Goal: Information Seeking & Learning: Learn about a topic

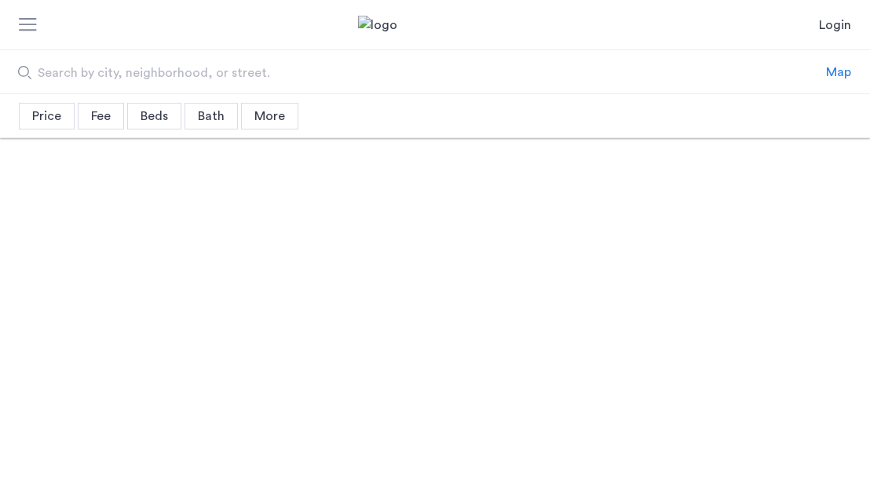
click at [182, 68] on span "Search by city, neighborhood, or street." at bounding box center [368, 73] width 661 height 19
click at [182, 68] on input "Search by city, neighborhood, or street." at bounding box center [413, 71] width 826 height 43
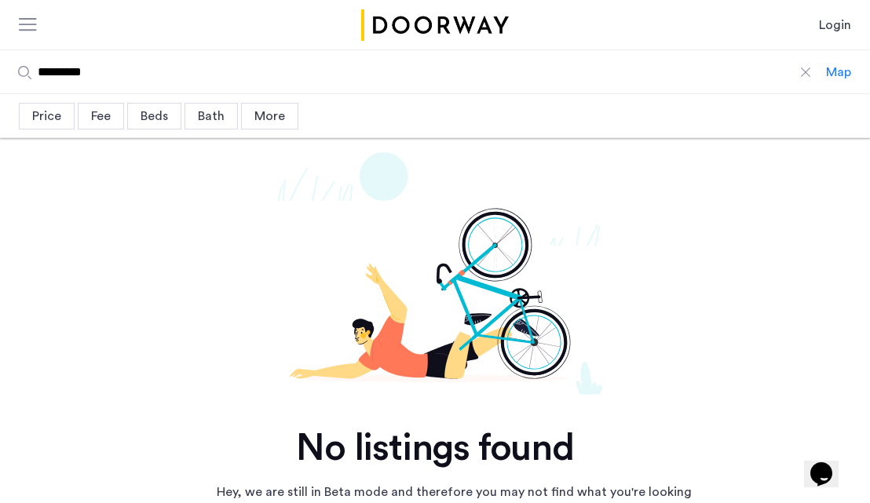
type input "**********"
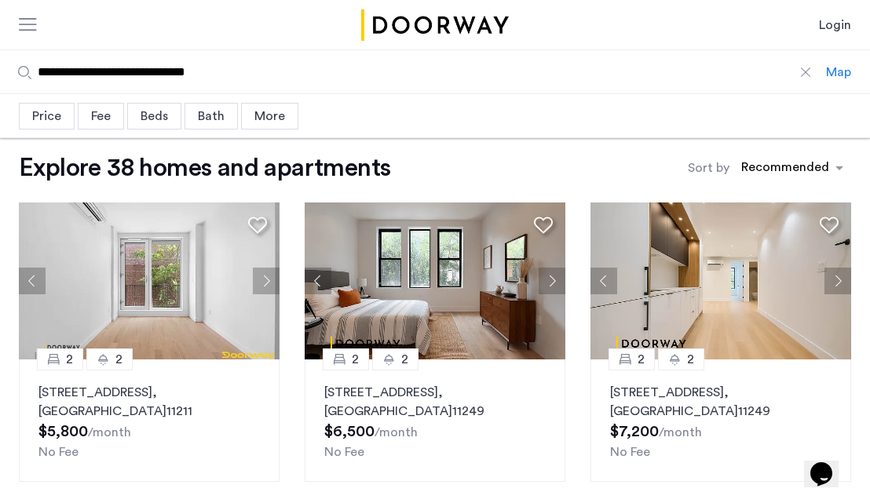
scroll to position [21, 0]
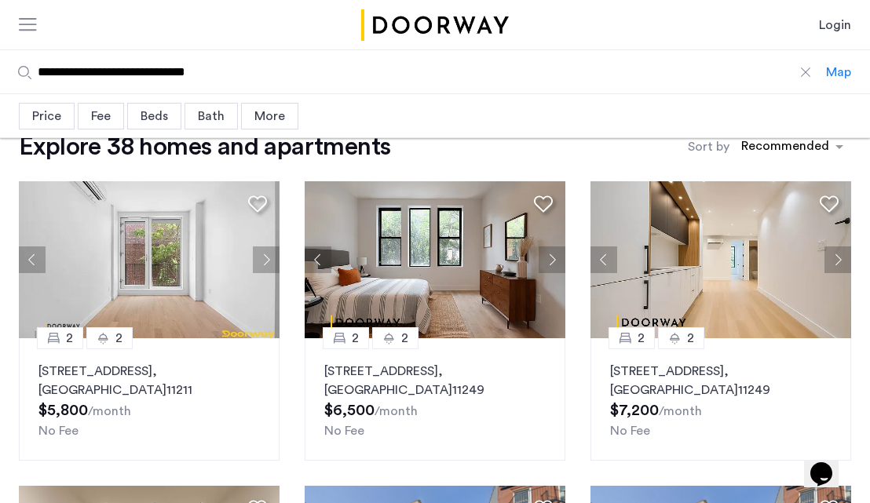
click at [152, 120] on div "Beds" at bounding box center [154, 116] width 54 height 27
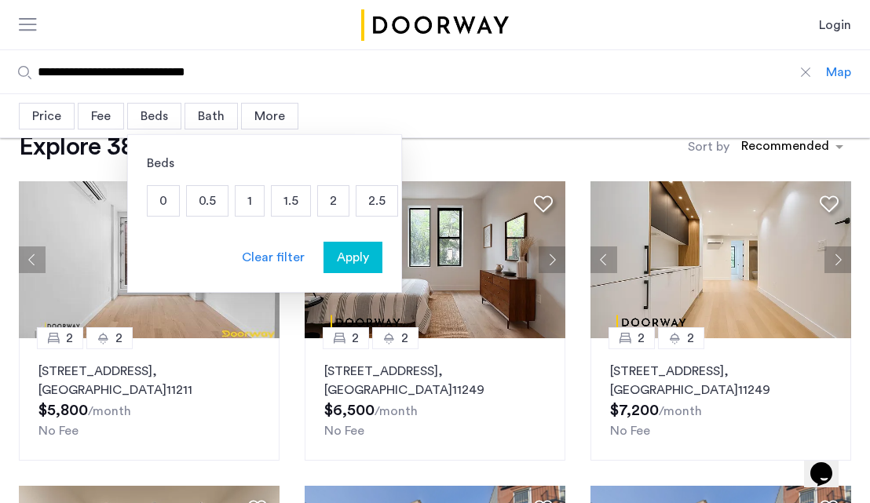
click at [325, 200] on p "2" at bounding box center [333, 201] width 31 height 30
click at [373, 261] on div "Apply" at bounding box center [352, 257] width 49 height 19
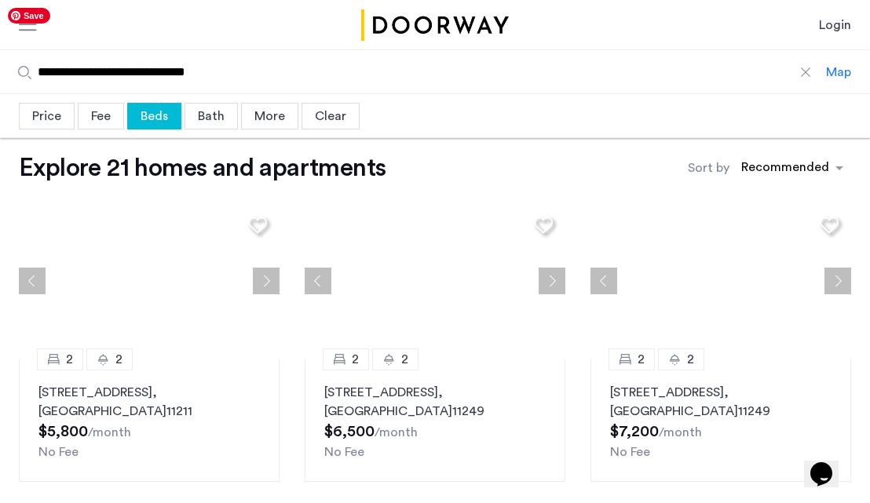
click at [208, 125] on div "Bath" at bounding box center [210, 116] width 53 height 27
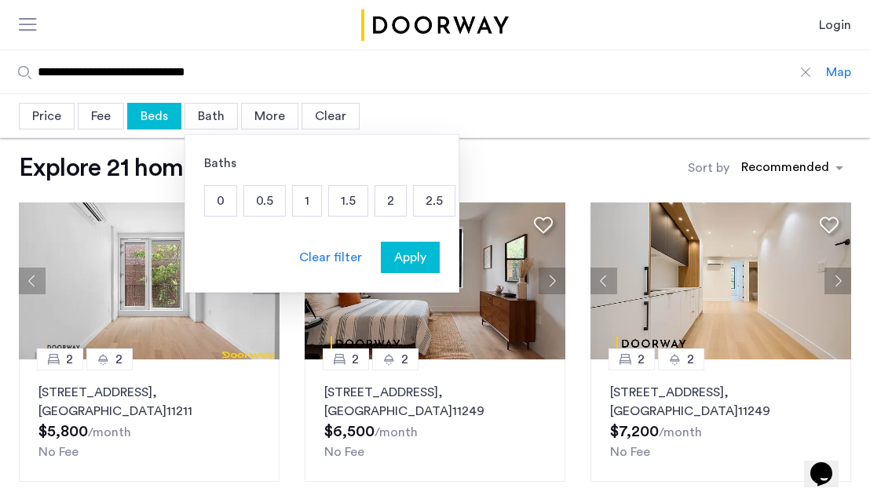
click at [340, 210] on p "1.5" at bounding box center [348, 201] width 38 height 30
click at [418, 264] on span "Apply" at bounding box center [410, 257] width 32 height 19
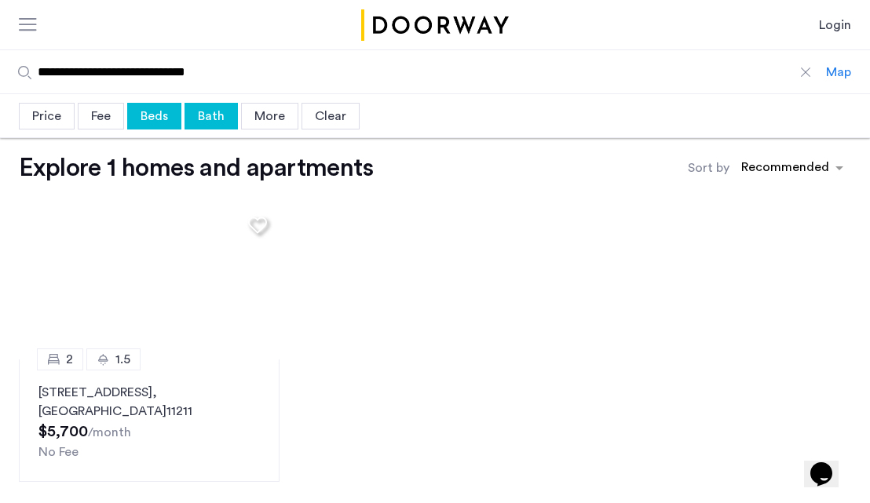
click at [257, 111] on div "More" at bounding box center [269, 116] width 57 height 27
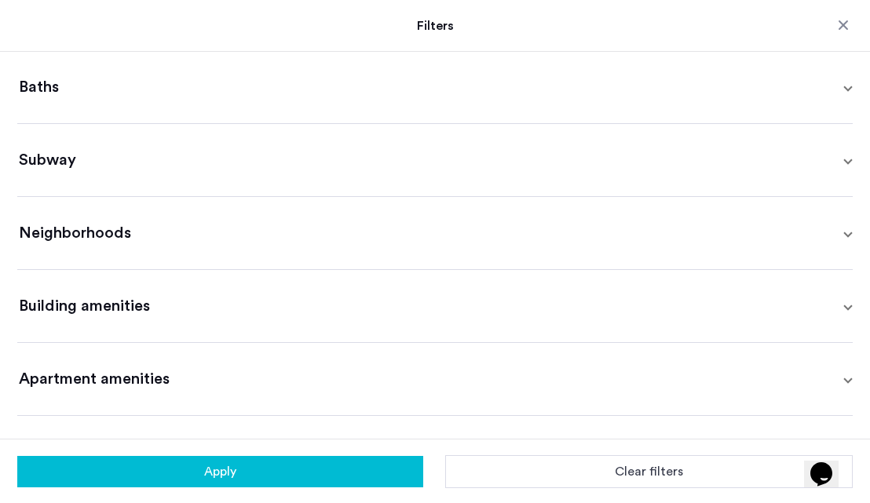
scroll to position [415, 0]
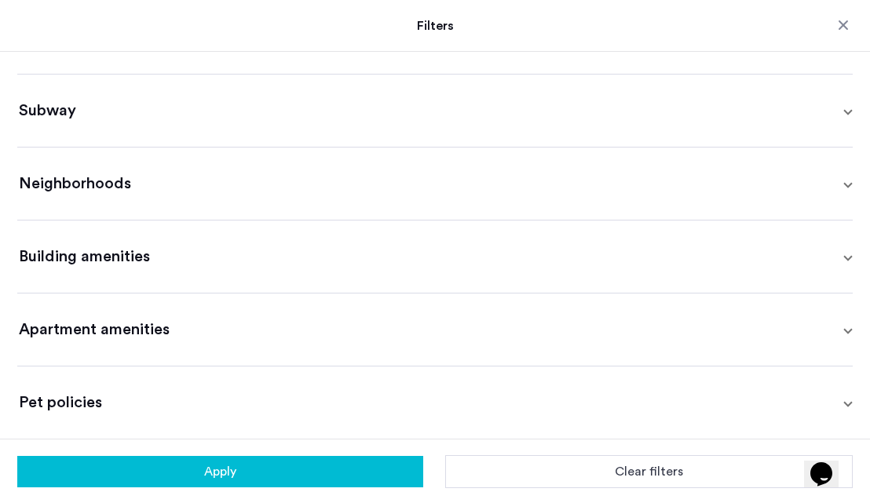
click at [268, 427] on mat-expansion-panel-header "Pet policies" at bounding box center [434, 403] width 835 height 72
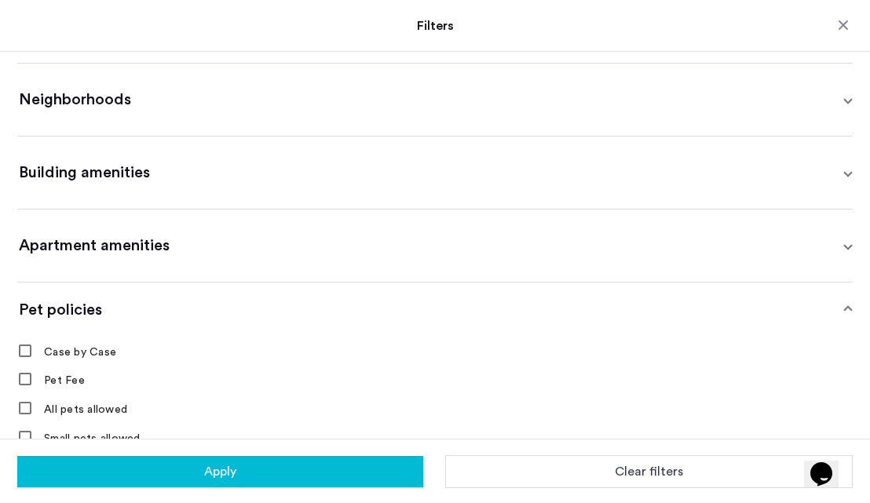
scroll to position [520, 0]
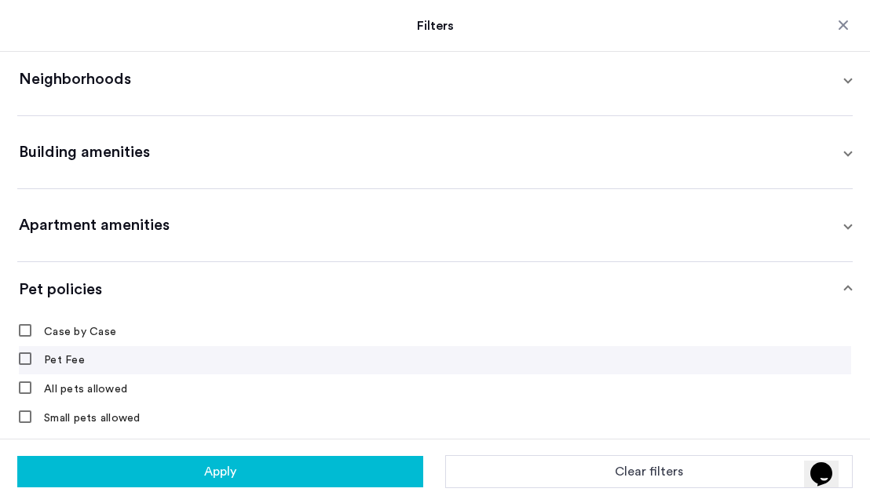
click at [67, 361] on label "Pet Fee" at bounding box center [63, 360] width 44 height 13
click at [63, 365] on label "Pet Fee" at bounding box center [63, 360] width 44 height 13
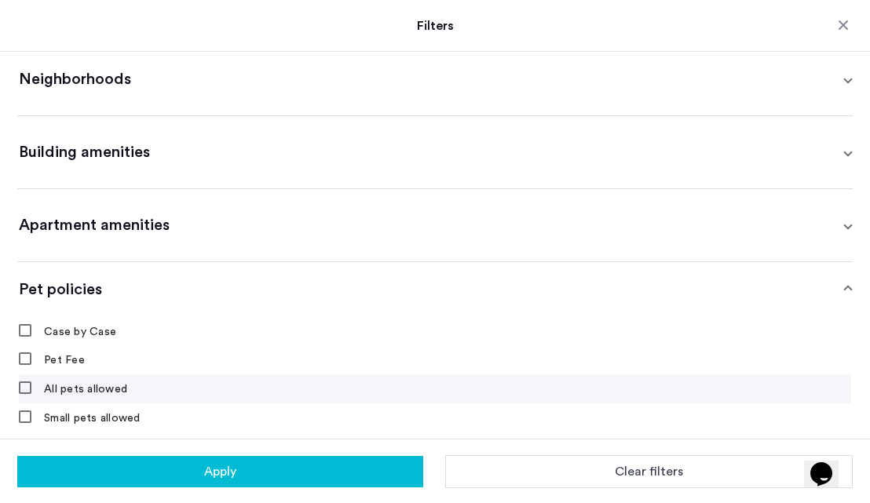
click at [86, 390] on label "All pets allowed" at bounding box center [84, 389] width 86 height 13
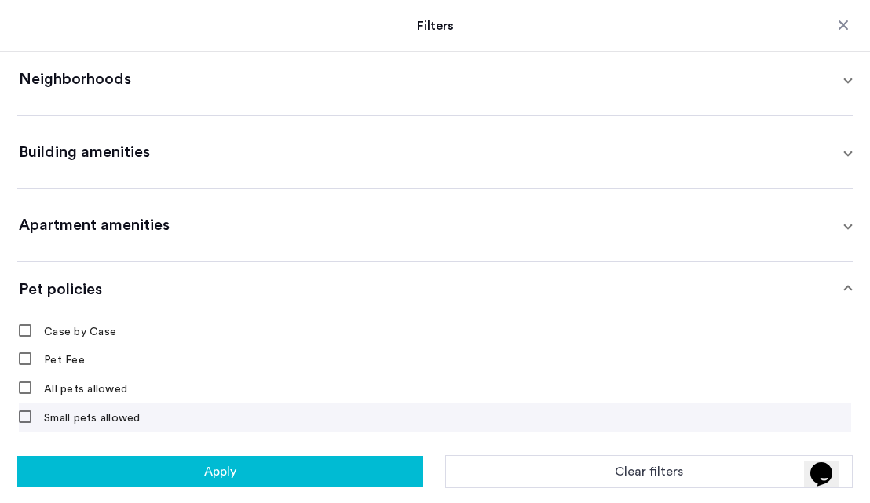
click at [79, 419] on label "Small pets allowed" at bounding box center [91, 418] width 100 height 13
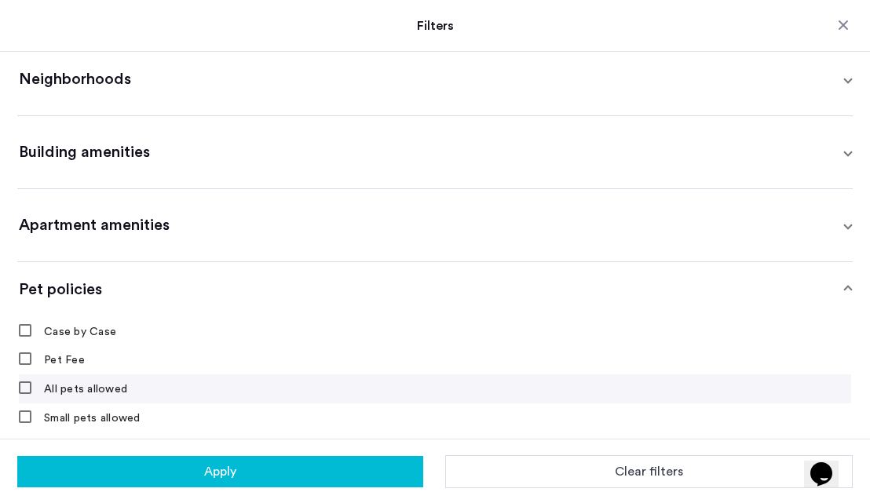
click at [76, 385] on label "All pets allowed" at bounding box center [84, 389] width 86 height 13
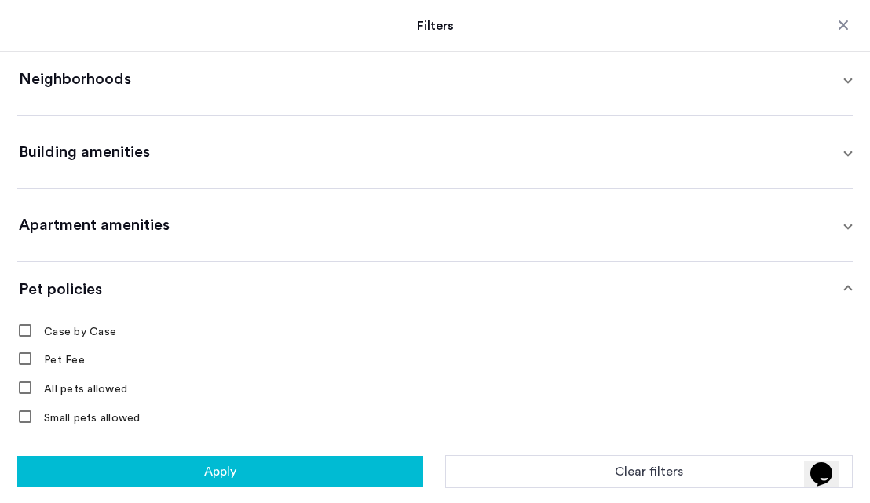
click at [135, 469] on button "Apply" at bounding box center [220, 471] width 406 height 31
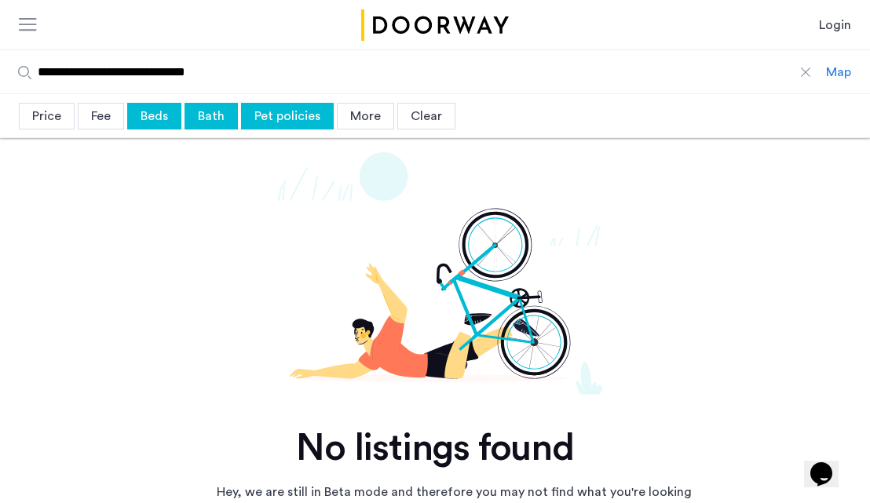
click at [220, 110] on div "Bath" at bounding box center [210, 116] width 53 height 27
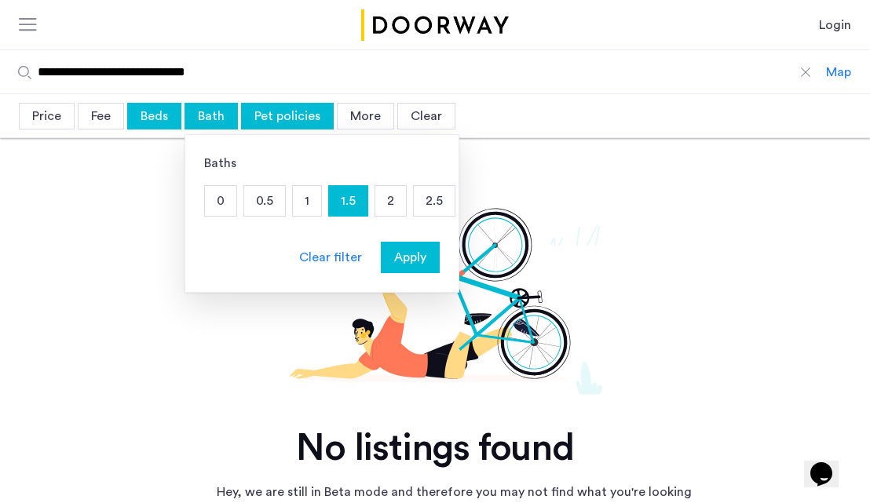
click at [352, 251] on div "Clear filter" at bounding box center [330, 257] width 63 height 19
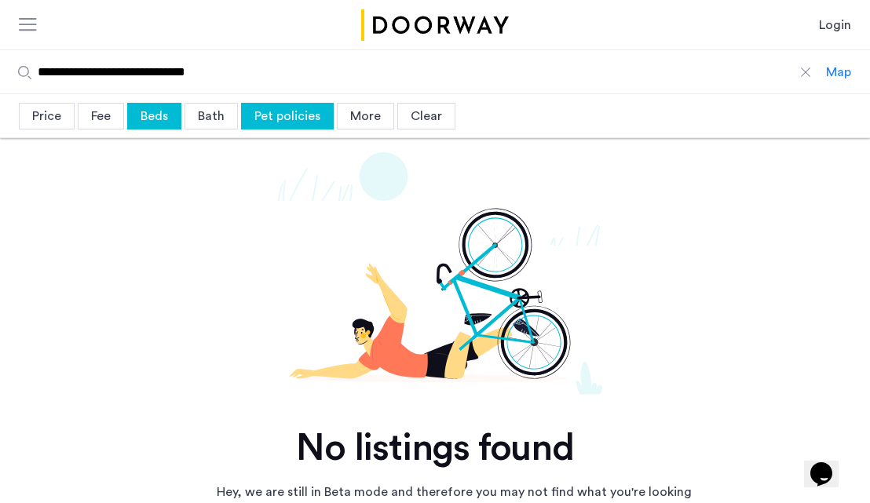
click at [410, 110] on div "Clear" at bounding box center [426, 116] width 58 height 27
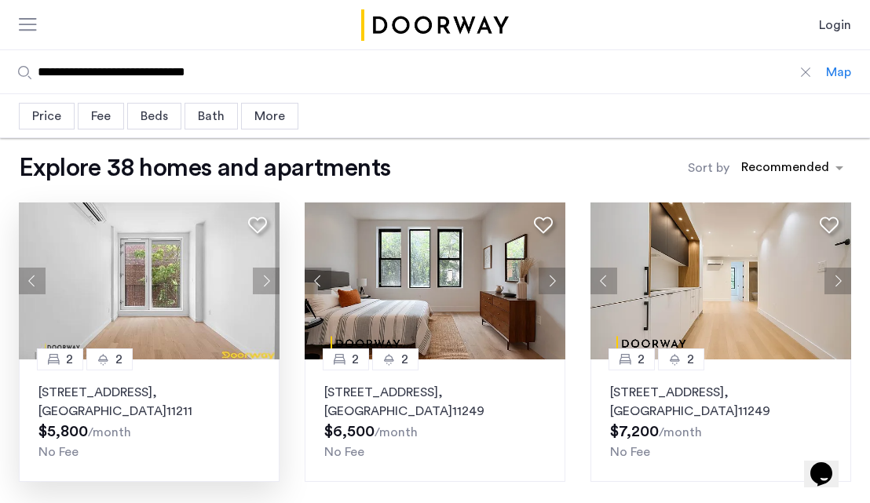
click at [270, 277] on button "Next apartment" at bounding box center [266, 281] width 27 height 27
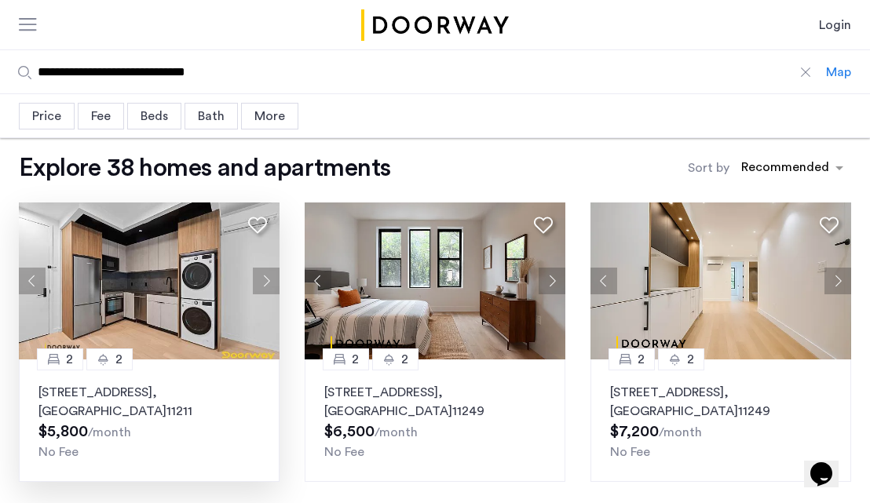
click at [270, 277] on button "Next apartment" at bounding box center [266, 281] width 27 height 27
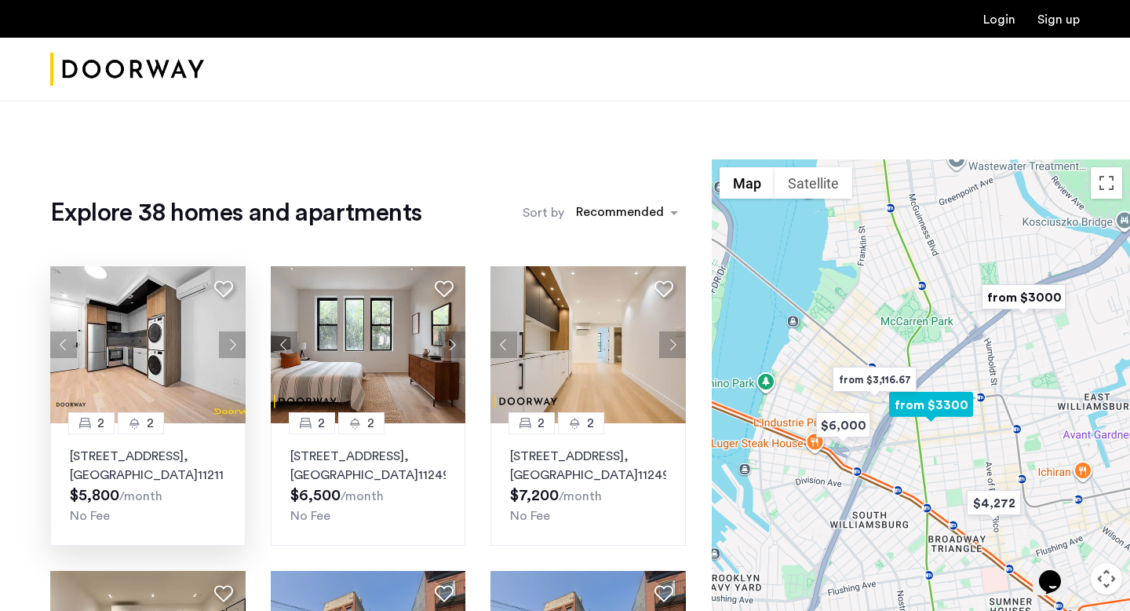
click at [231, 347] on button "Next apartment" at bounding box center [232, 344] width 27 height 27
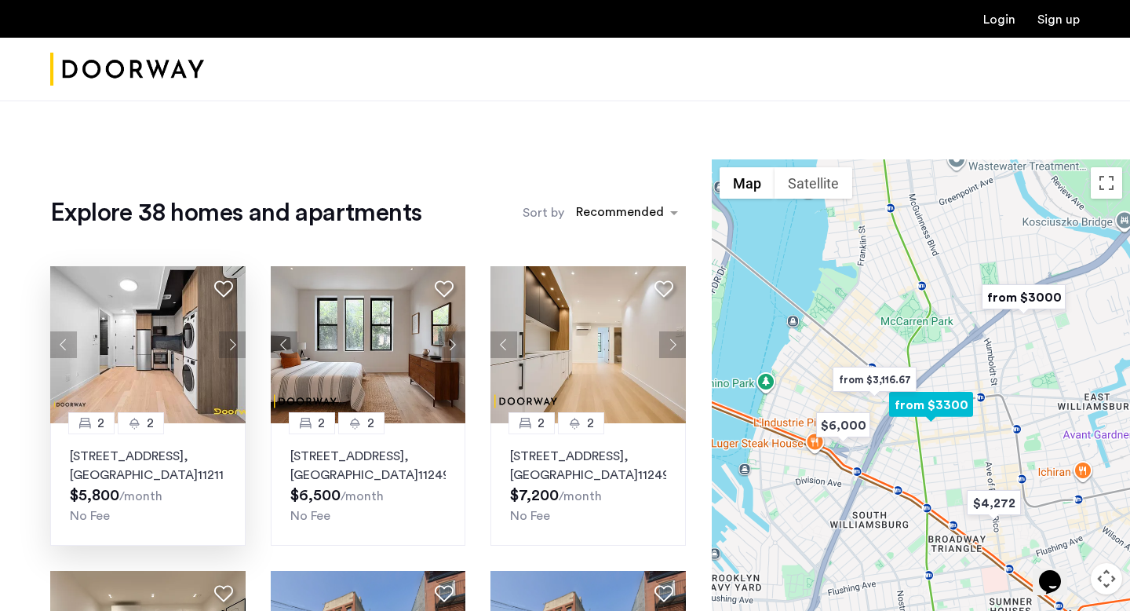
click at [224, 341] on button "Next apartment" at bounding box center [232, 344] width 27 height 27
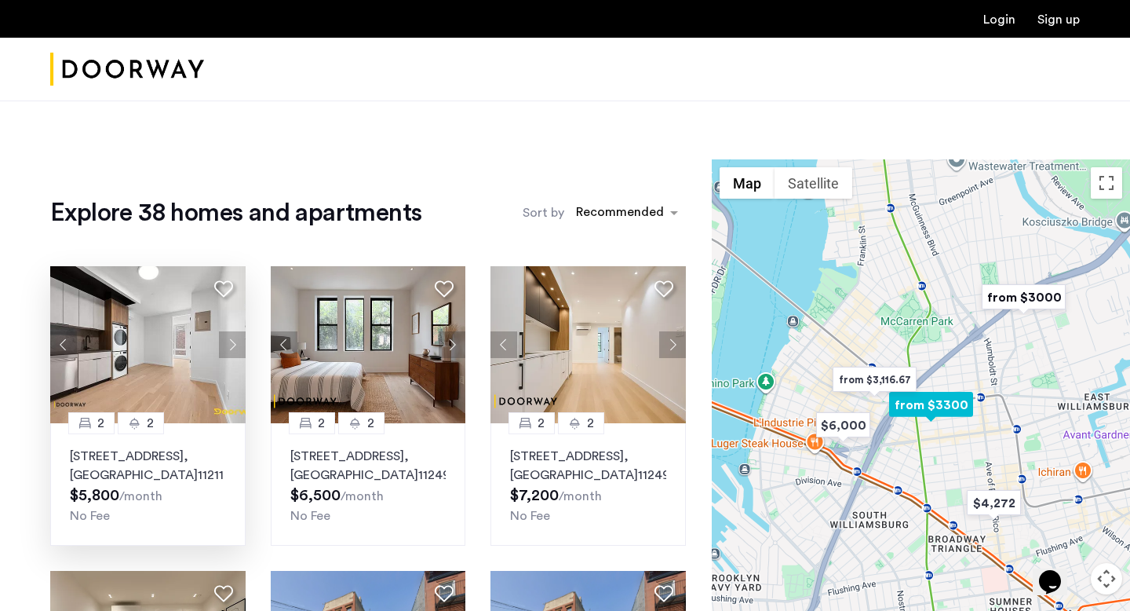
click at [224, 341] on button "Next apartment" at bounding box center [232, 344] width 27 height 27
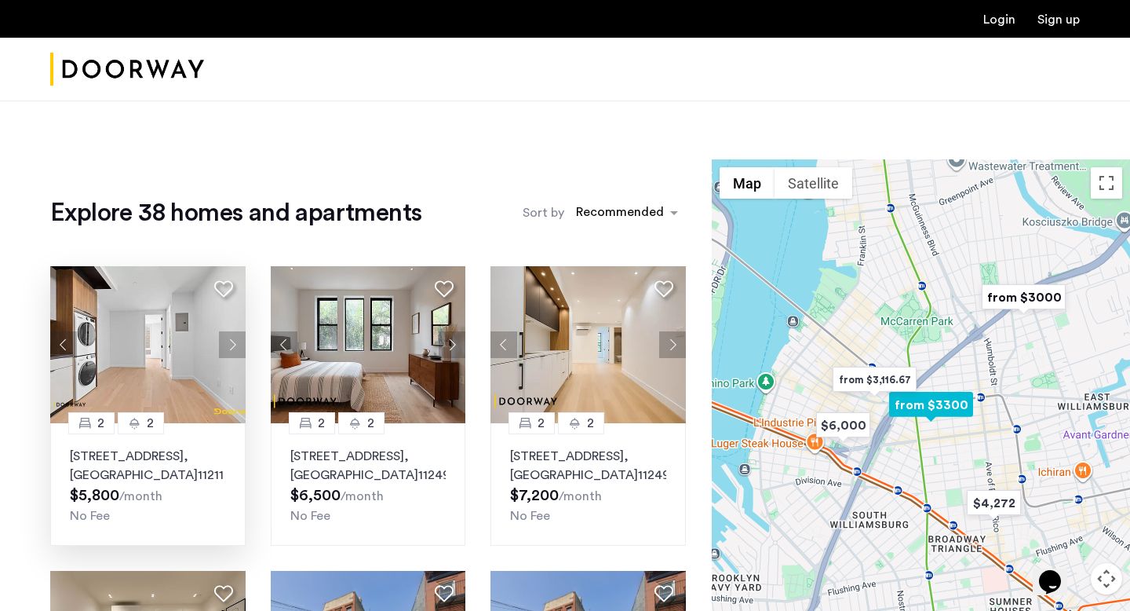
click at [224, 341] on button "Next apartment" at bounding box center [232, 344] width 27 height 27
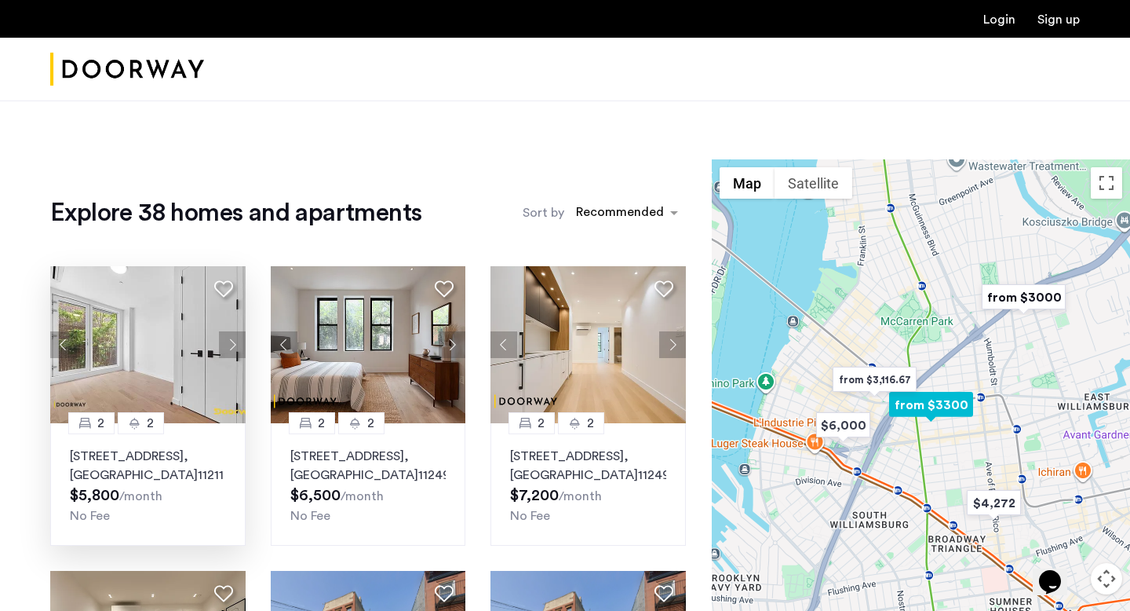
click at [224, 341] on button "Next apartment" at bounding box center [232, 344] width 27 height 27
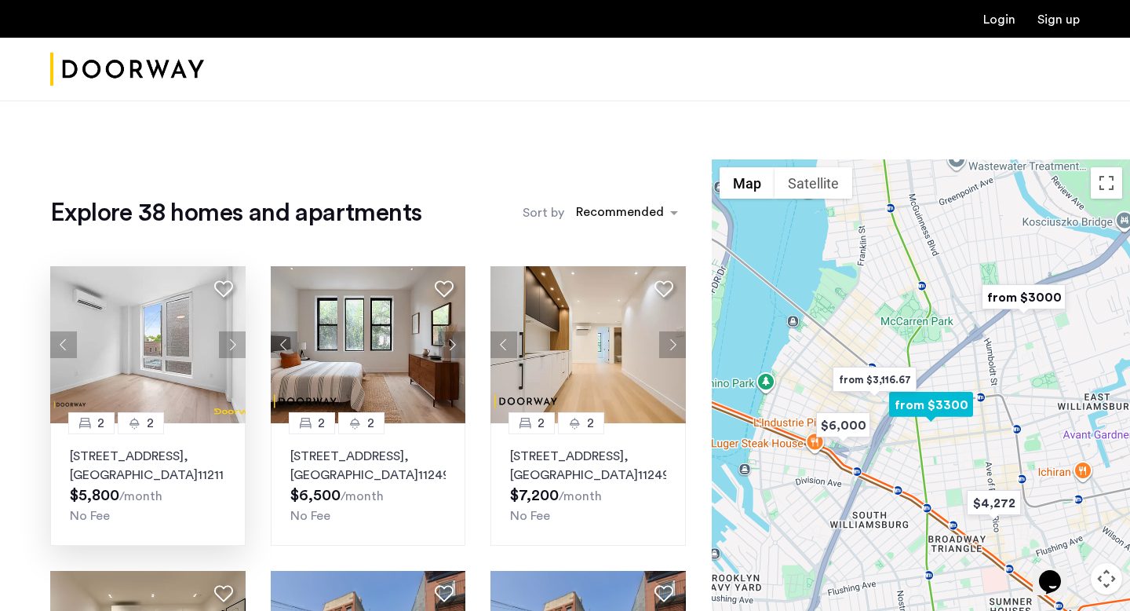
click at [224, 341] on button "Next apartment" at bounding box center [232, 344] width 27 height 27
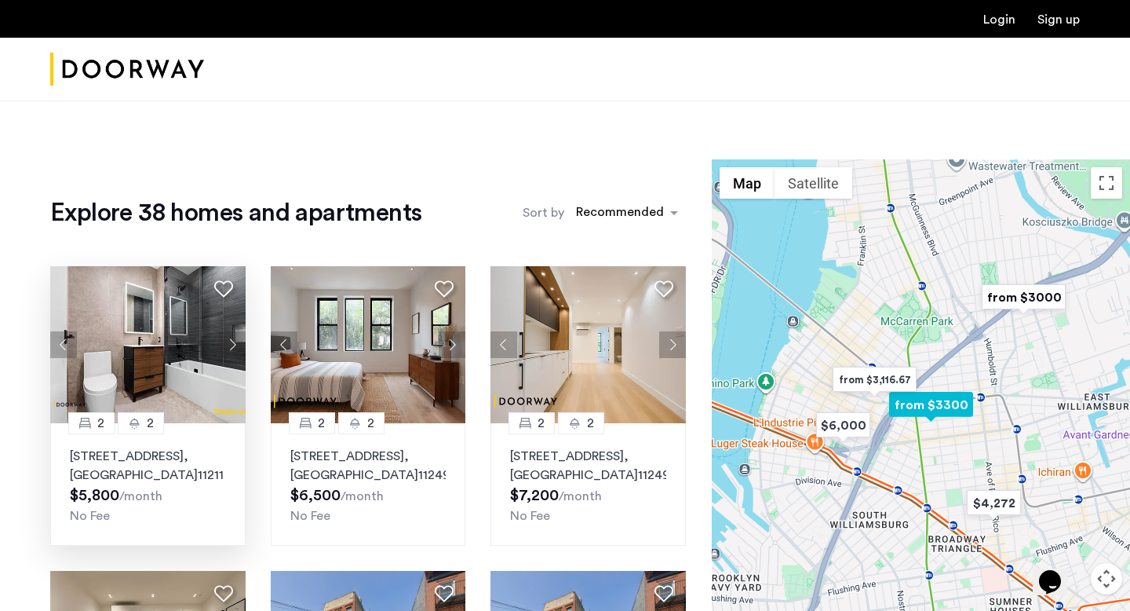
click at [224, 341] on button "Next apartment" at bounding box center [232, 344] width 27 height 27
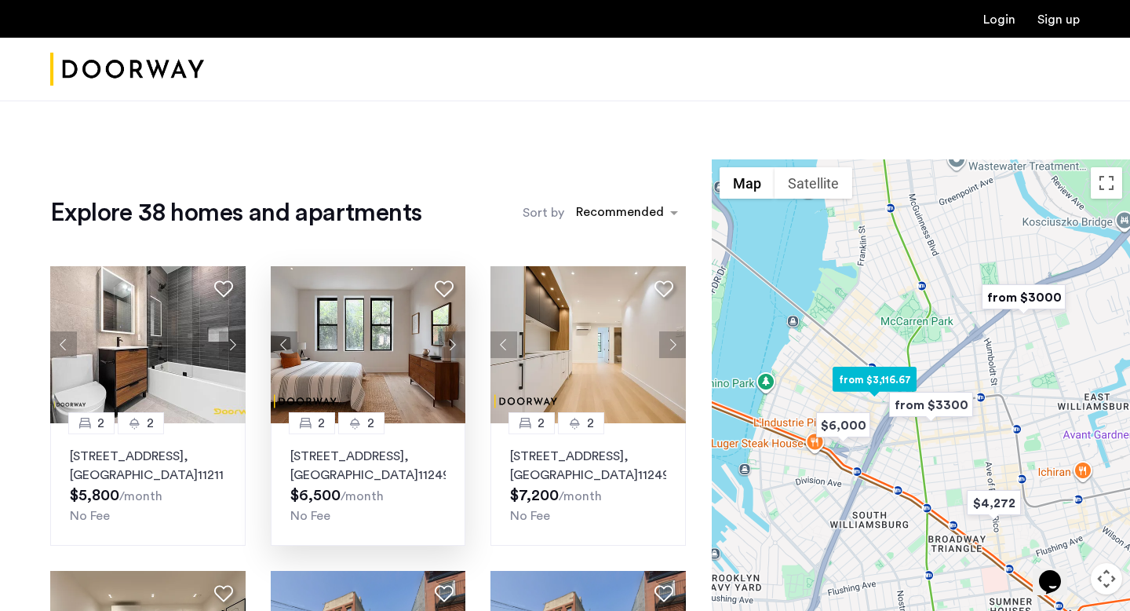
click at [454, 345] on button "Next apartment" at bounding box center [452, 344] width 27 height 27
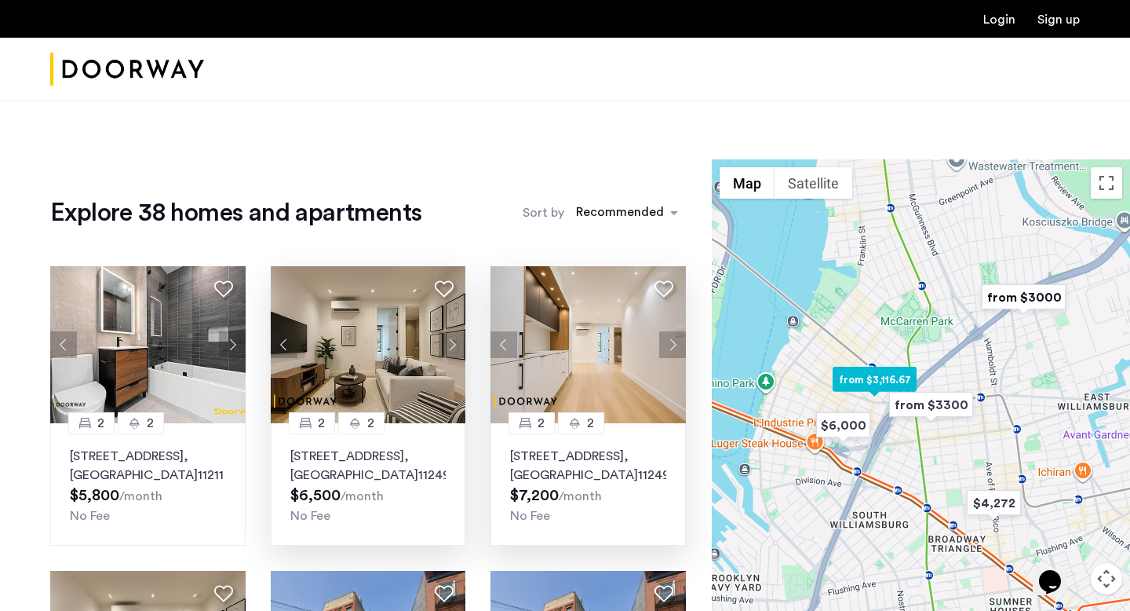
click at [677, 344] on button "Next apartment" at bounding box center [672, 344] width 27 height 27
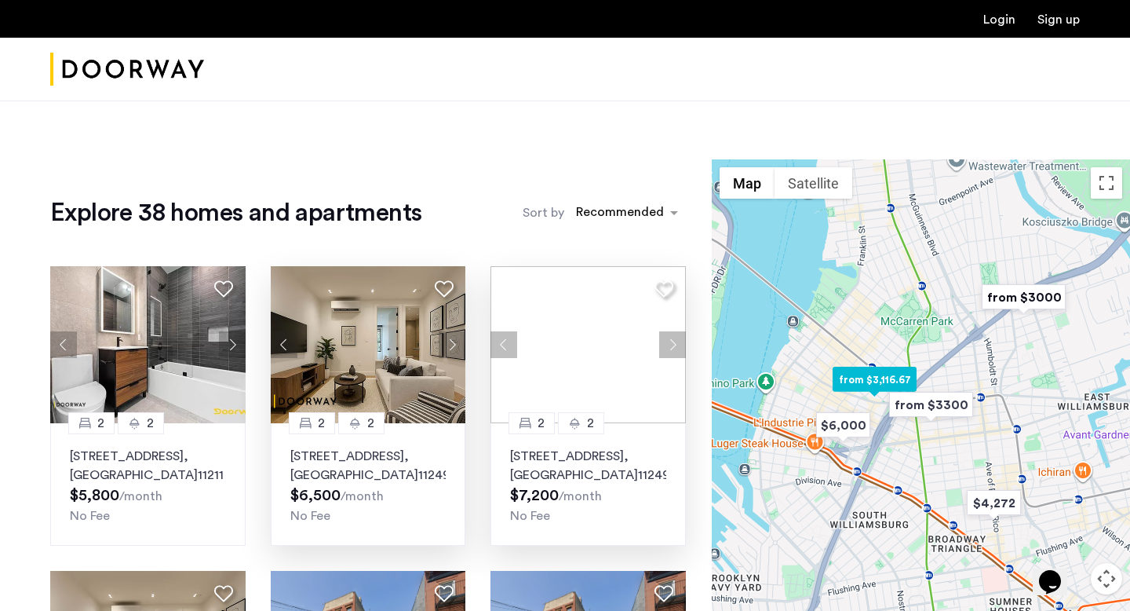
click at [677, 344] on div at bounding box center [588, 344] width 195 height 157
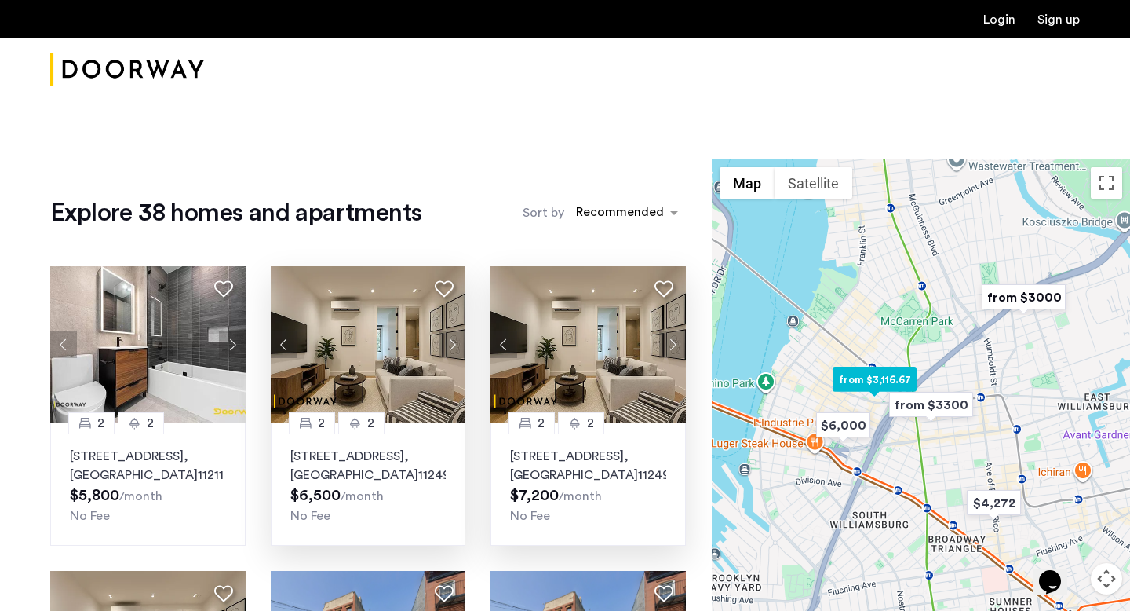
click at [677, 344] on button "Next apartment" at bounding box center [672, 344] width 27 height 27
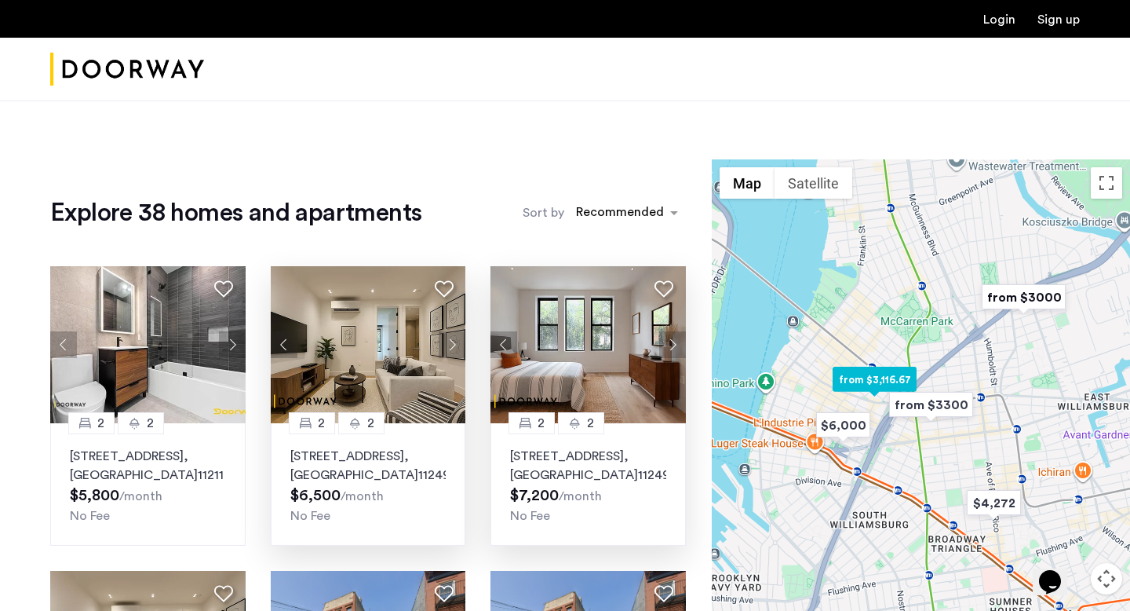
click at [677, 344] on button "Next apartment" at bounding box center [672, 344] width 27 height 27
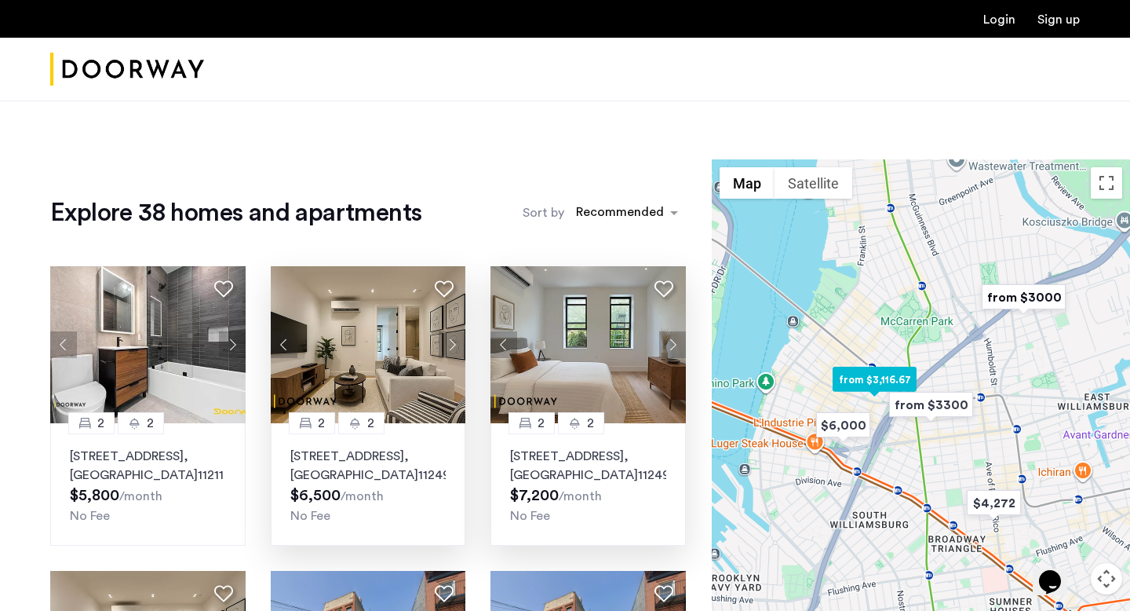
click at [677, 344] on button "Next apartment" at bounding box center [672, 344] width 27 height 27
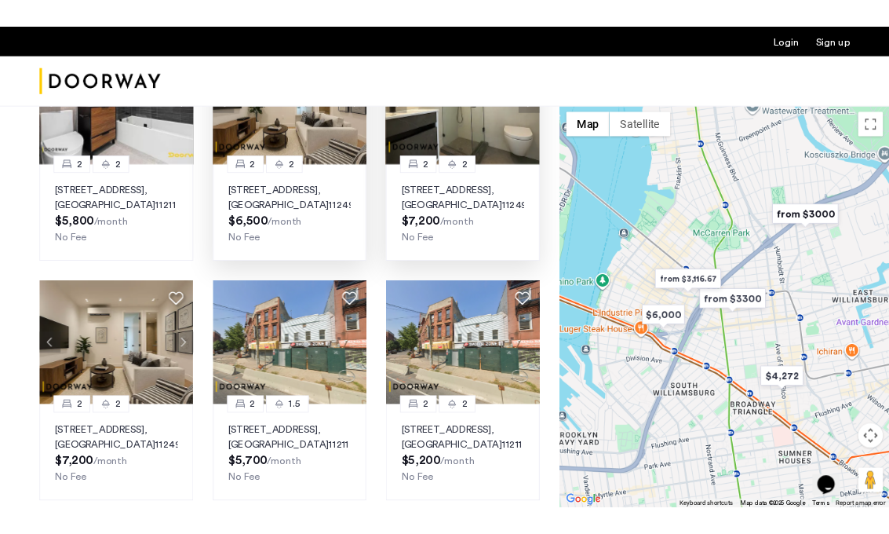
scroll to position [267, 0]
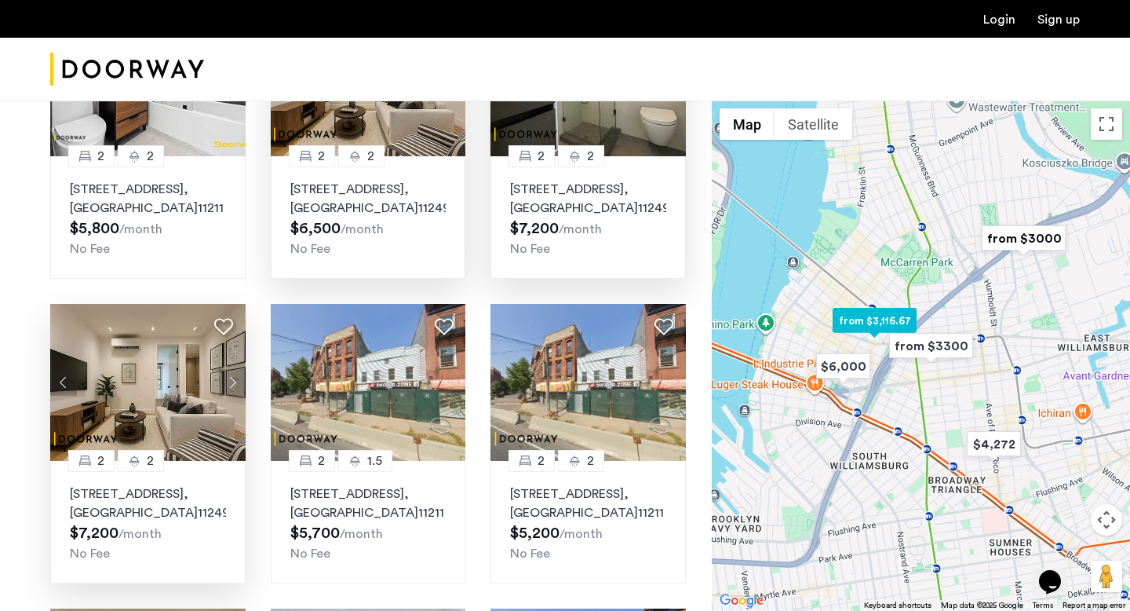
click at [228, 378] on button "Next apartment" at bounding box center [232, 382] width 27 height 27
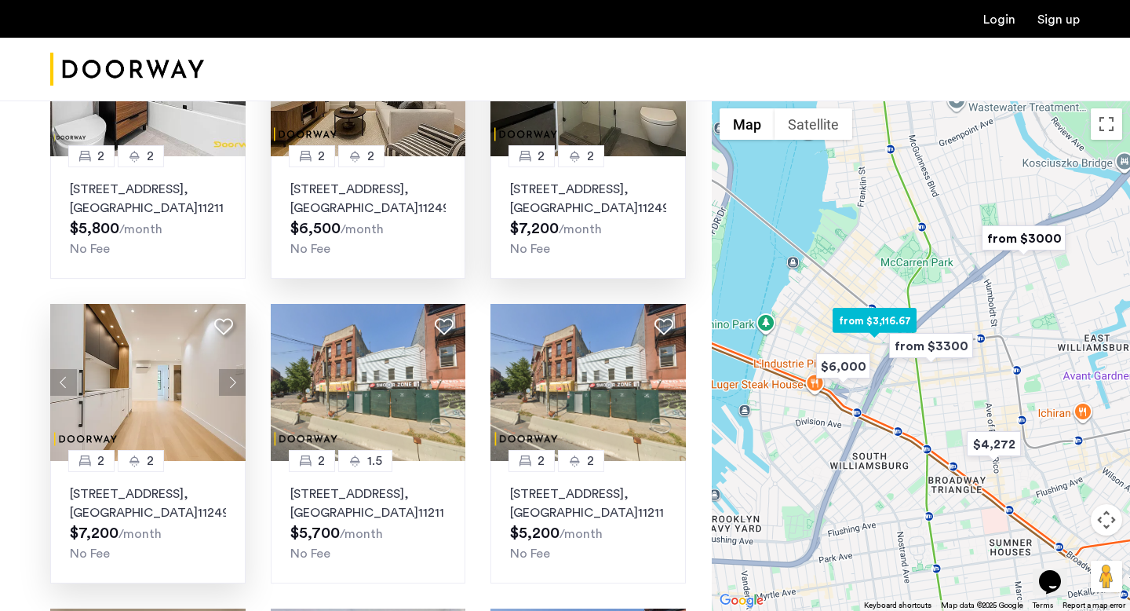
click at [228, 378] on button "Next apartment" at bounding box center [232, 382] width 27 height 27
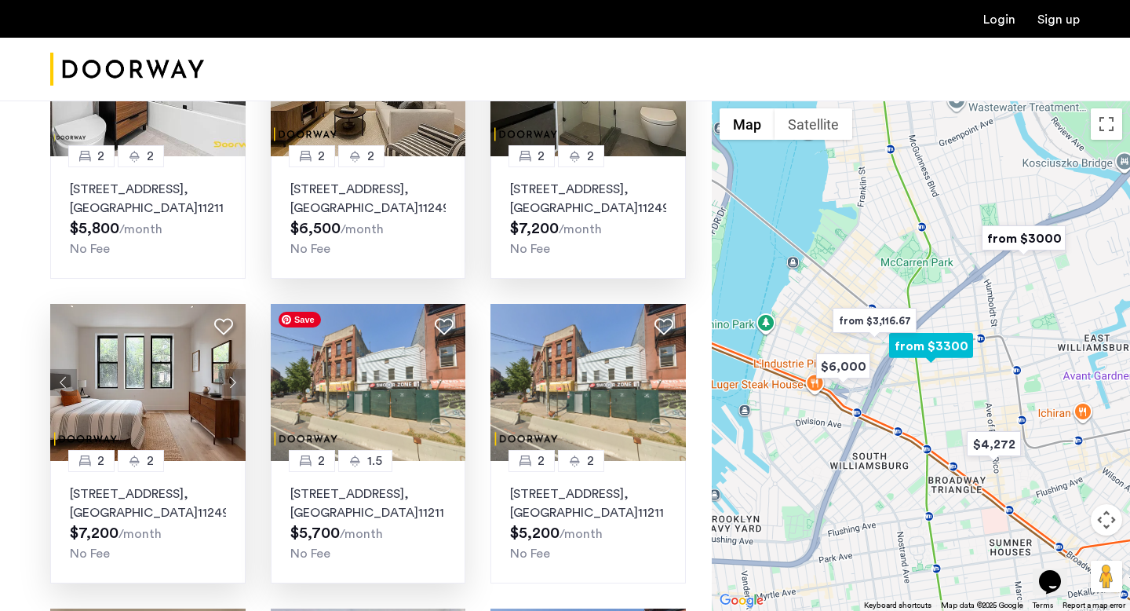
click at [373, 406] on img at bounding box center [368, 382] width 195 height 157
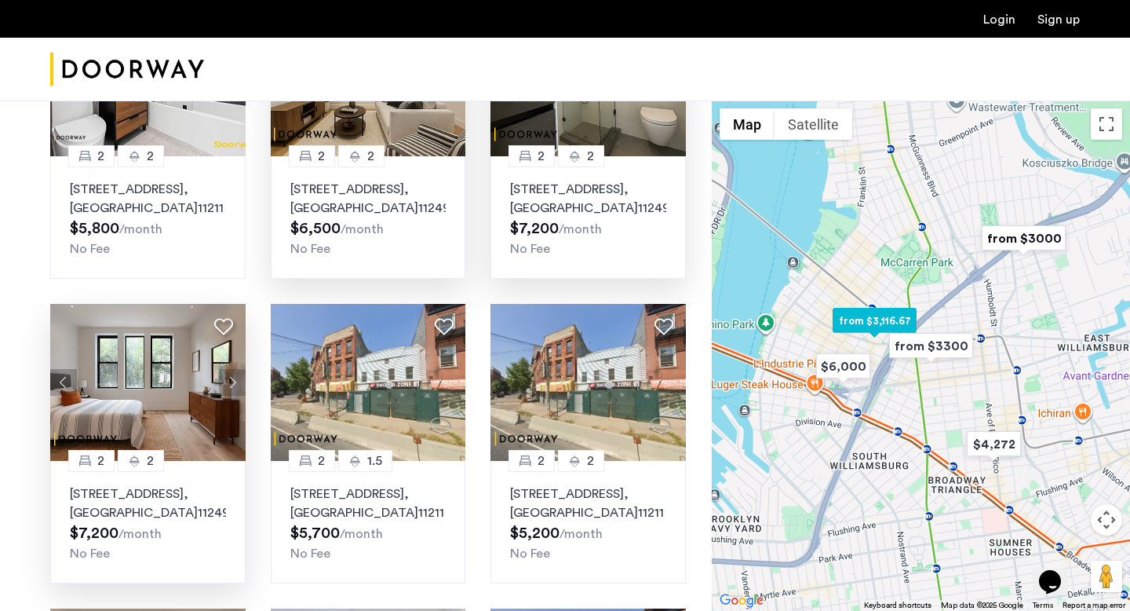
click at [410, 226] on div "[STREET_ADDRESS] $6,500 /month No Fee" at bounding box center [368, 219] width 156 height 78
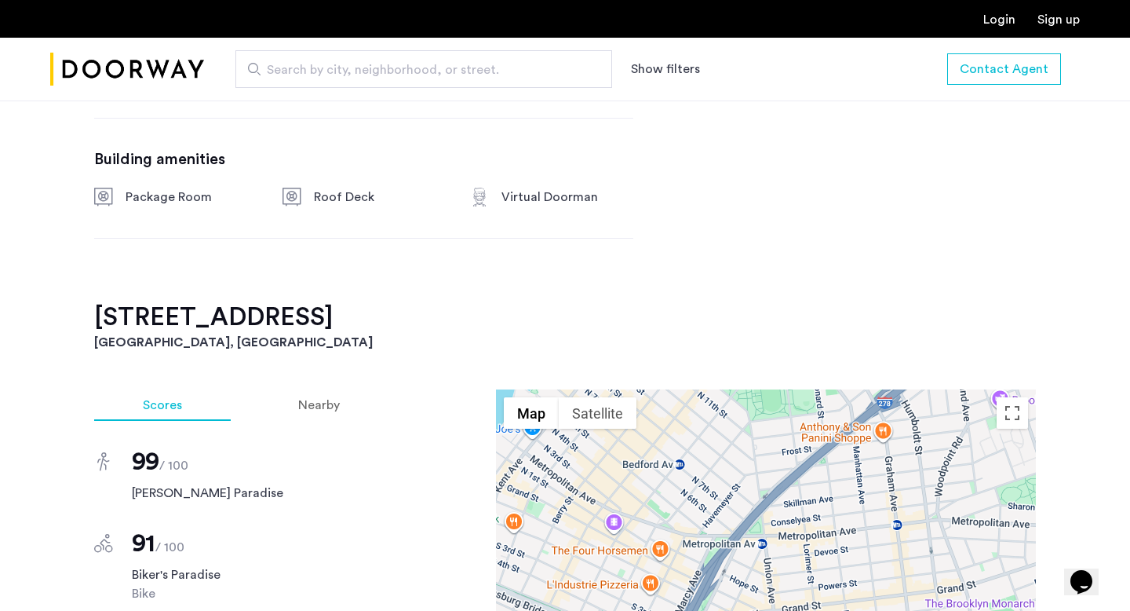
scroll to position [1171, 0]
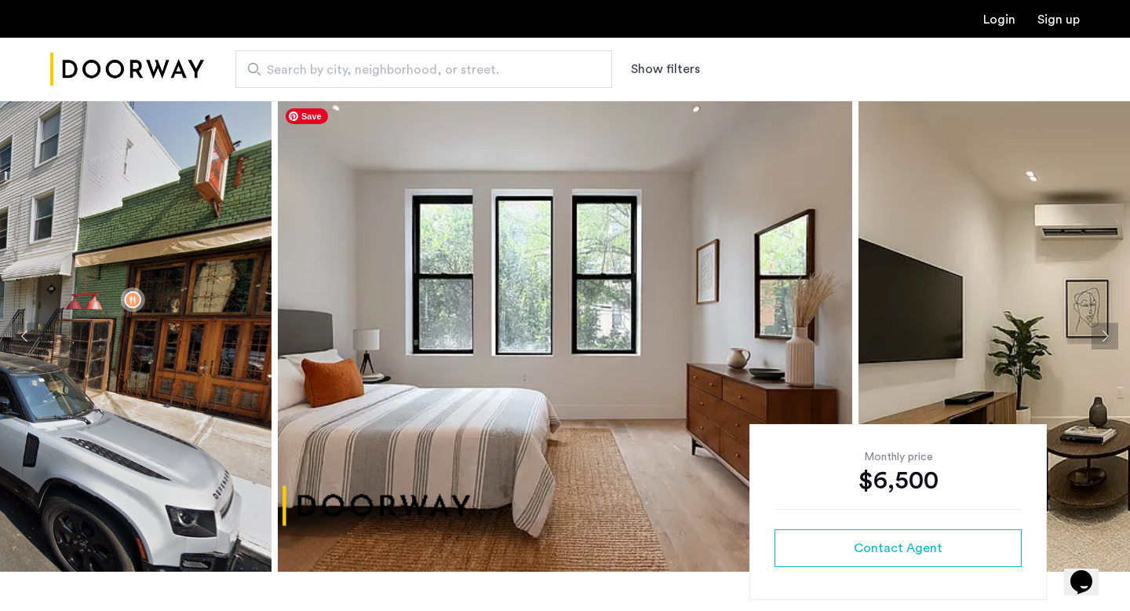
scroll to position [4, 0]
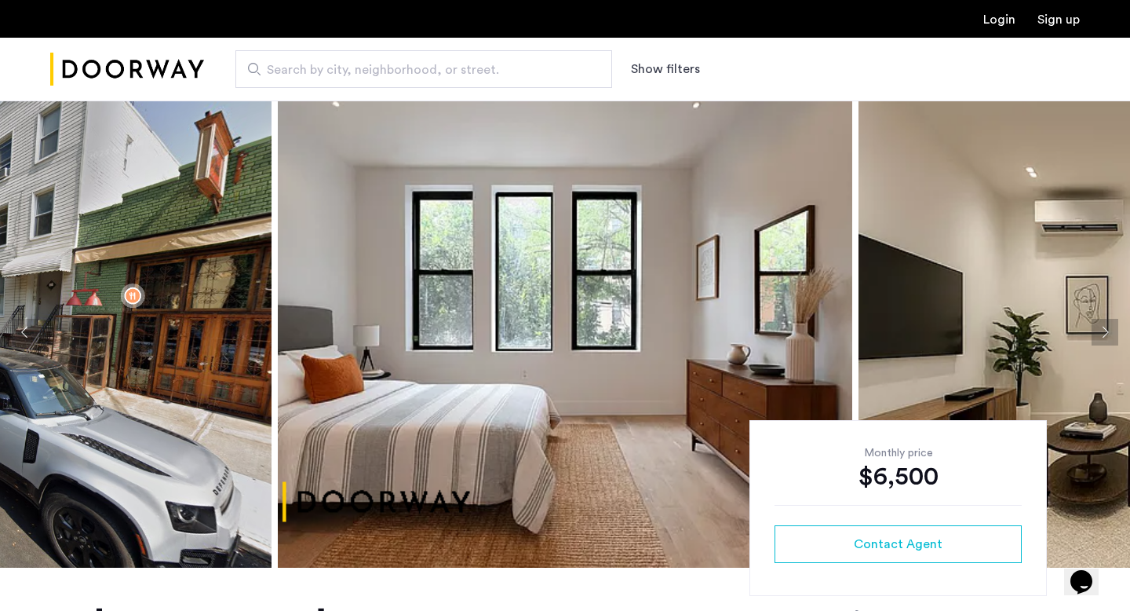
drag, startPoint x: 235, startPoint y: 286, endPoint x: 160, endPoint y: 318, distance: 81.9
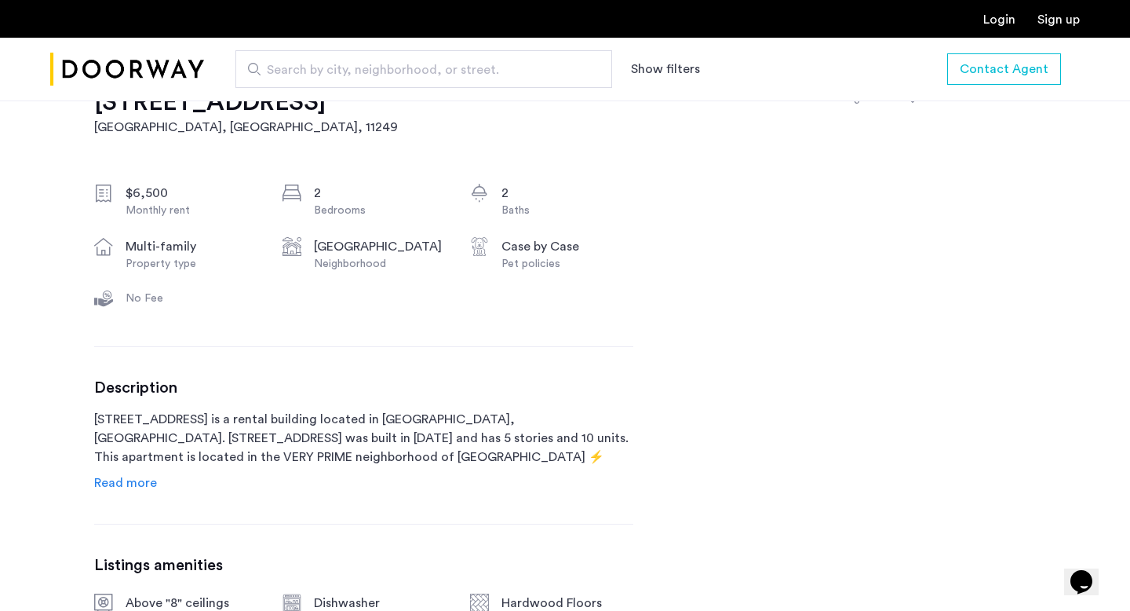
scroll to position [541, 0]
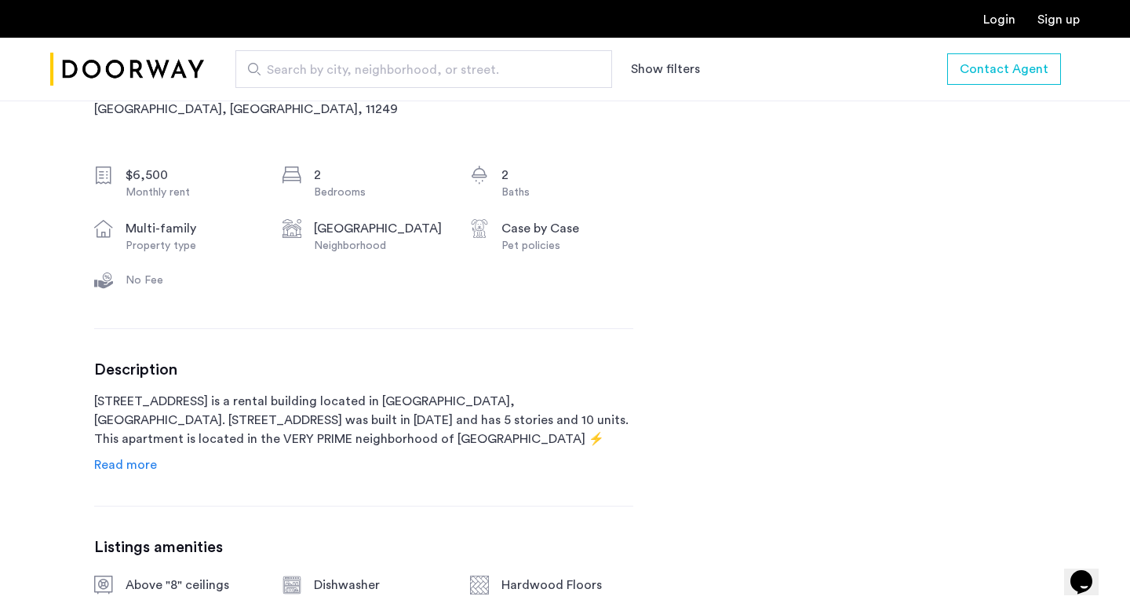
click at [130, 469] on span "Read more" at bounding box center [125, 464] width 63 height 13
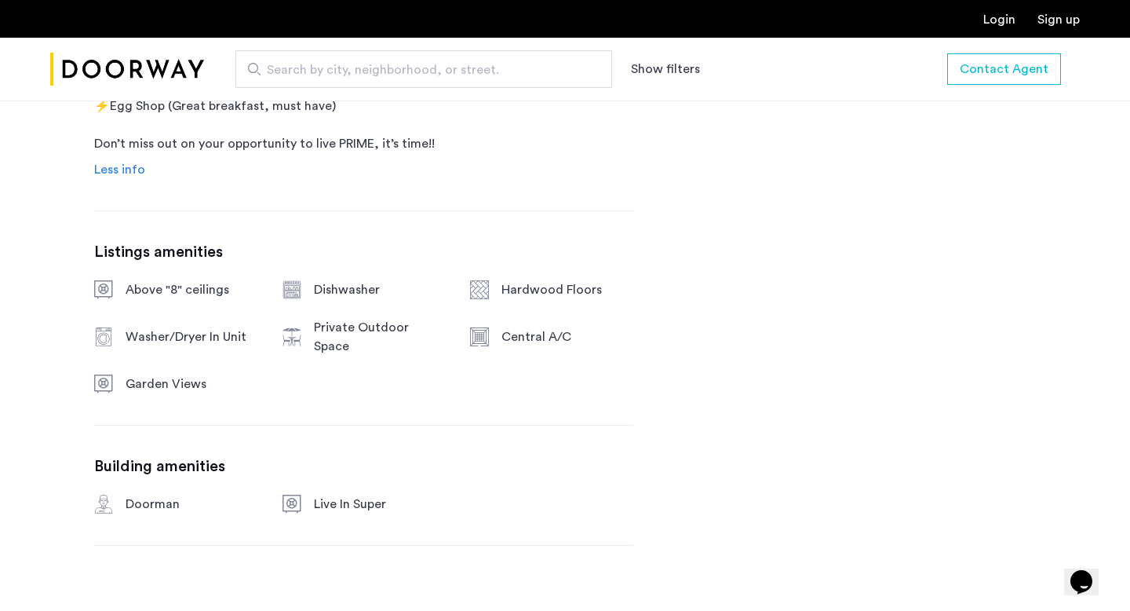
scroll to position [1001, 0]
